Goal: Task Accomplishment & Management: Manage account settings

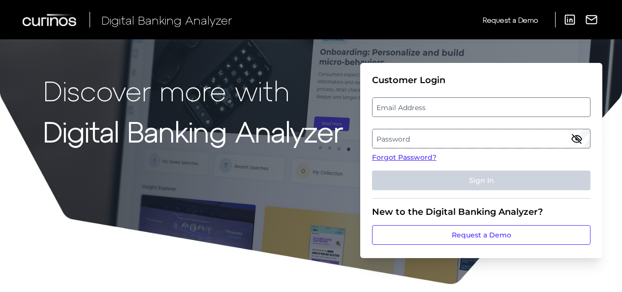
click at [389, 112] on label "Email Address" at bounding box center [481, 107] width 217 height 18
click at [389, 112] on input "email" at bounding box center [481, 107] width 218 height 20
type input "zach.dirazonian@citizensbank.com"
click at [397, 143] on label "Password" at bounding box center [481, 139] width 217 height 18
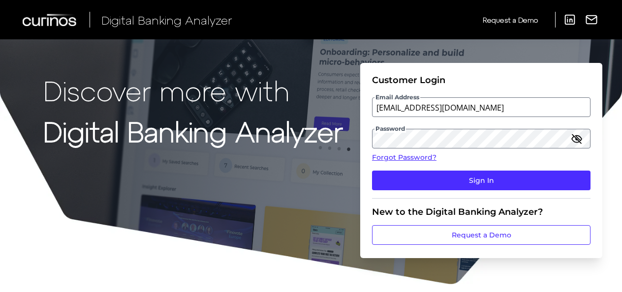
click at [576, 140] on icon "button" at bounding box center [576, 138] width 9 height 9
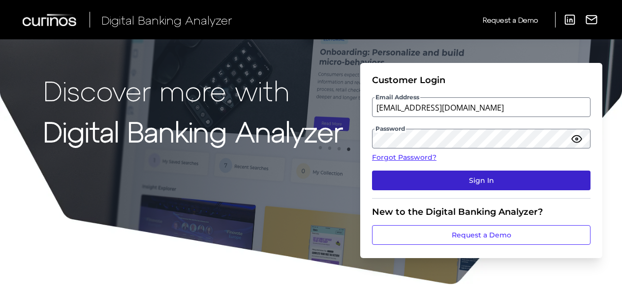
click at [496, 172] on button "Sign In" at bounding box center [481, 181] width 218 height 20
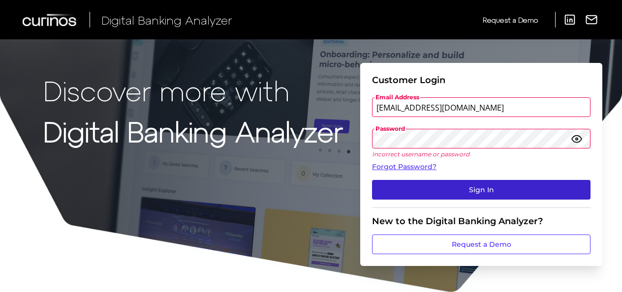
click at [514, 186] on button "Sign In" at bounding box center [481, 190] width 218 height 20
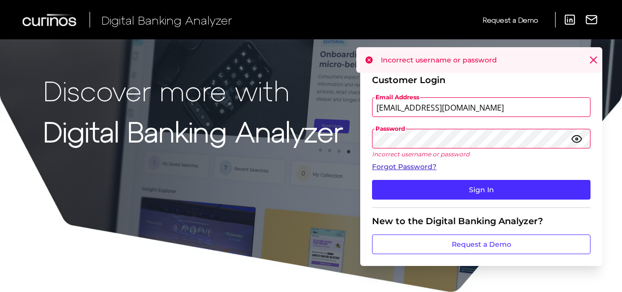
click at [419, 167] on link "Forgot Password?" at bounding box center [481, 167] width 218 height 10
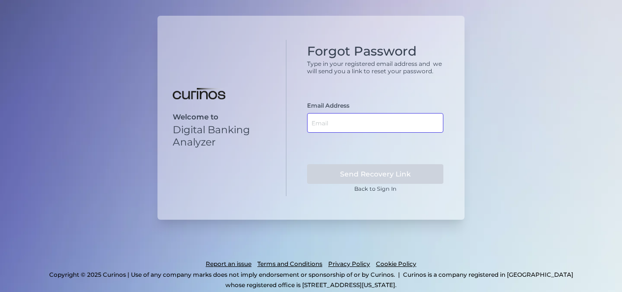
click at [320, 124] on input "text" at bounding box center [375, 123] width 136 height 20
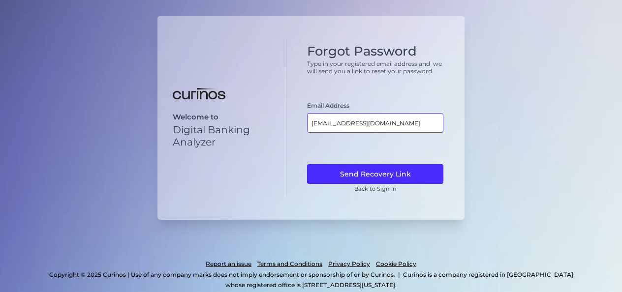
type input "[EMAIL_ADDRESS][DOMAIN_NAME]"
click at [307, 164] on button "Send Recovery Link" at bounding box center [375, 174] width 136 height 20
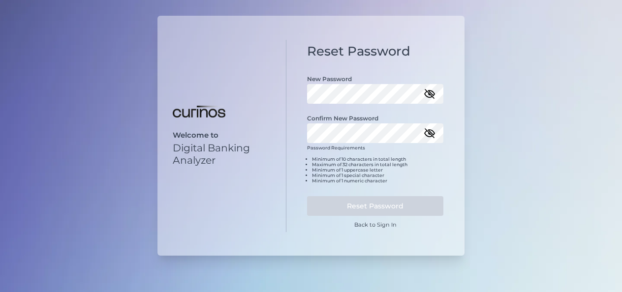
click at [435, 93] on icon "button" at bounding box center [430, 94] width 12 height 12
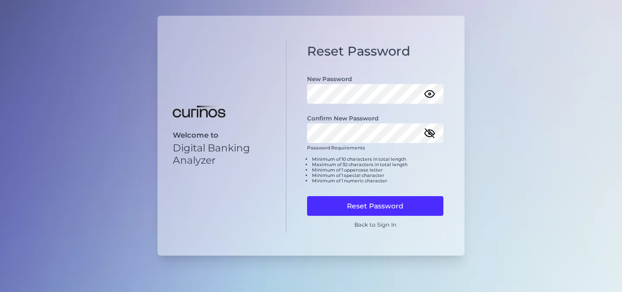
click at [426, 131] on icon "button" at bounding box center [430, 133] width 12 height 12
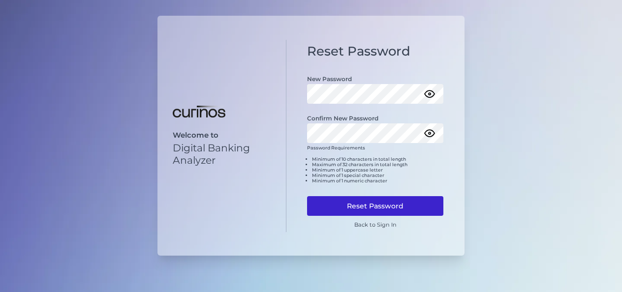
click at [335, 201] on button "Reset Password" at bounding box center [375, 206] width 136 height 20
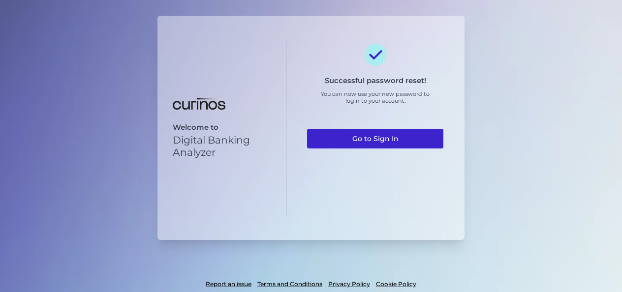
click at [357, 138] on link "Go to Sign In" at bounding box center [375, 139] width 136 height 20
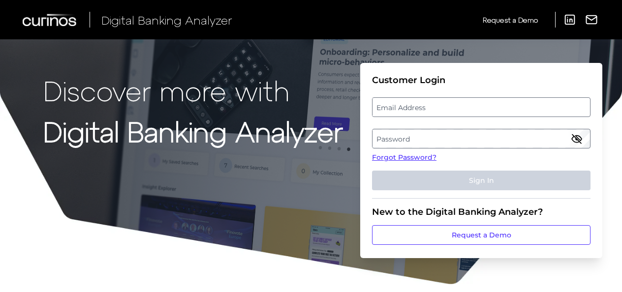
click at [405, 113] on label "Email Address" at bounding box center [481, 107] width 217 height 18
click at [405, 113] on input "email" at bounding box center [481, 107] width 218 height 20
type input "[EMAIL_ADDRESS][DOMAIN_NAME]"
click at [580, 136] on icon "button" at bounding box center [577, 139] width 12 height 12
click at [557, 136] on label "Password" at bounding box center [481, 139] width 217 height 18
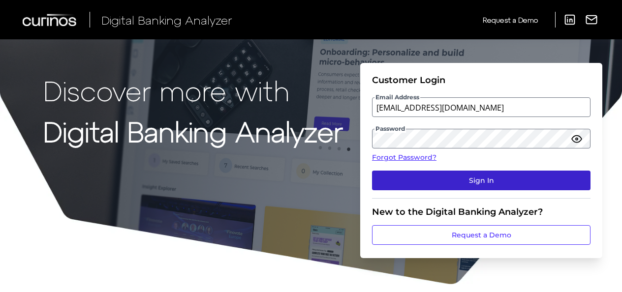
click at [531, 177] on button "Sign In" at bounding box center [481, 181] width 218 height 20
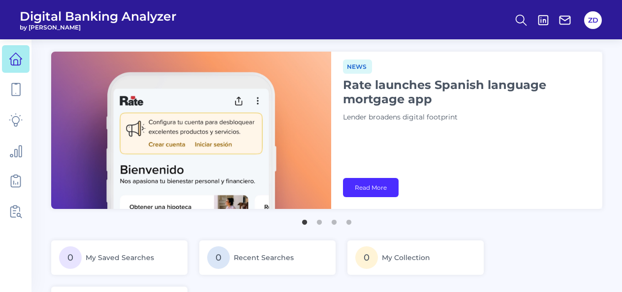
scroll to position [25, 0]
